Goal: Task Accomplishment & Management: Manage account settings

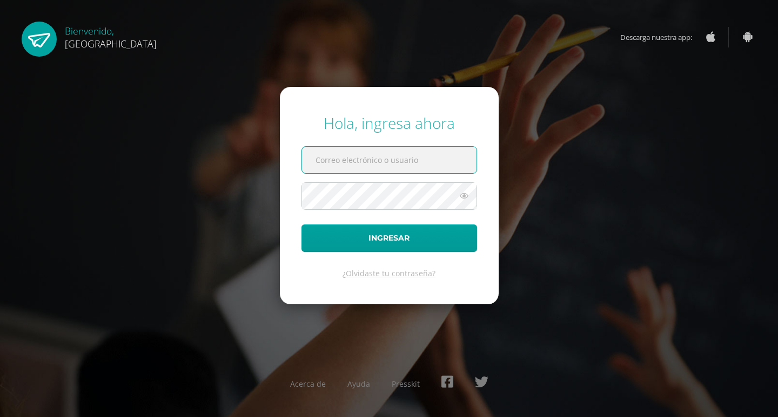
click at [339, 159] on input "text" at bounding box center [389, 160] width 174 height 26
type input "benavente.andreagab@gmail.com"
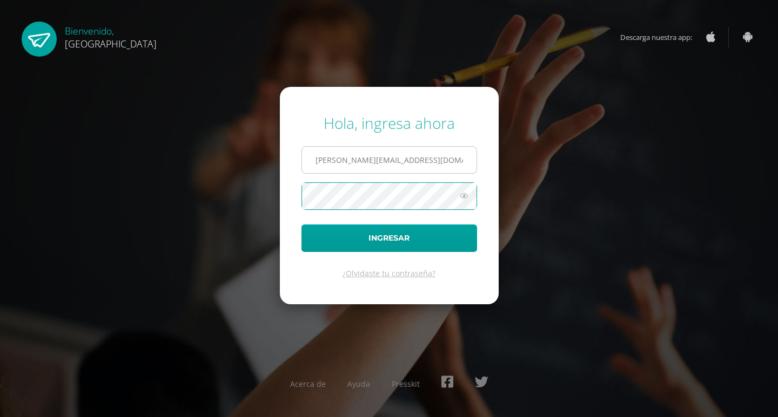
click at [301, 225] on button "Ingresar" at bounding box center [389, 239] width 176 height 28
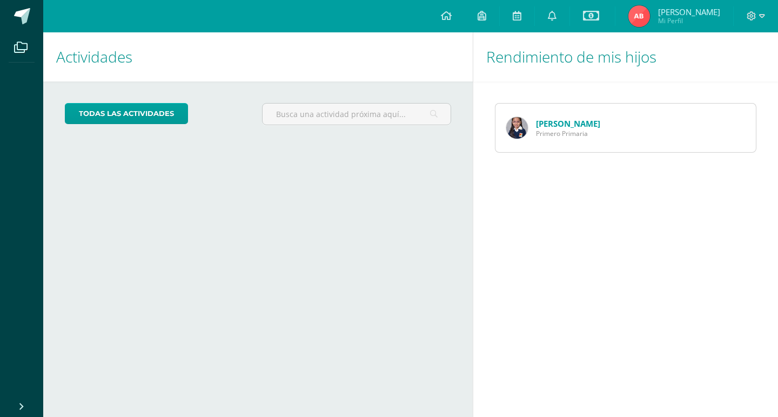
click at [764, 7] on div at bounding box center [755, 16] width 44 height 32
click at [761, 15] on icon at bounding box center [762, 16] width 6 height 10
click at [719, 76] on span "Cerrar sesión" at bounding box center [727, 74] width 49 height 10
